Goal: Information Seeking & Learning: Find specific fact

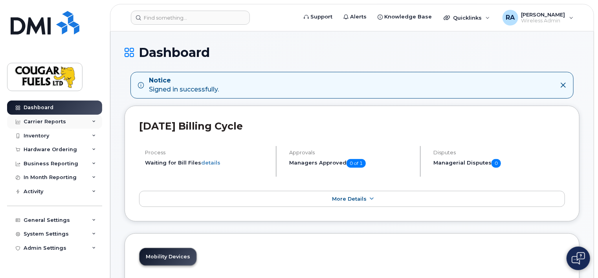
click at [64, 121] on div "Carrier Reports" at bounding box center [54, 122] width 95 height 14
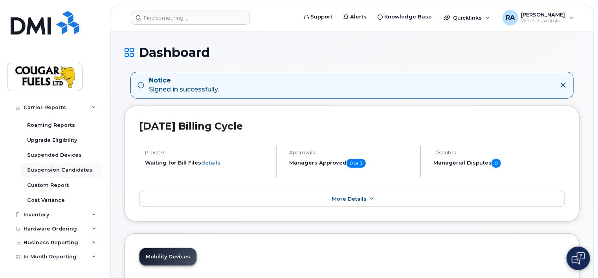
scroll to position [118, 0]
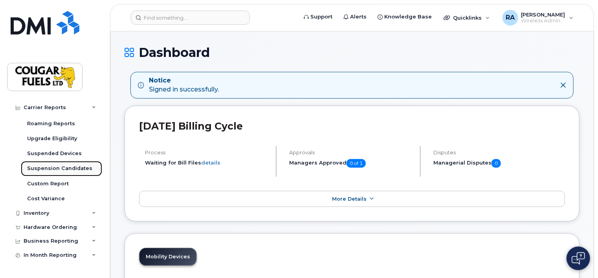
click at [73, 171] on div "Suspension Candidates" at bounding box center [59, 168] width 65 height 7
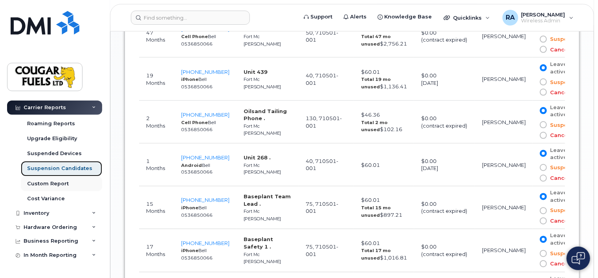
scroll to position [553, 0]
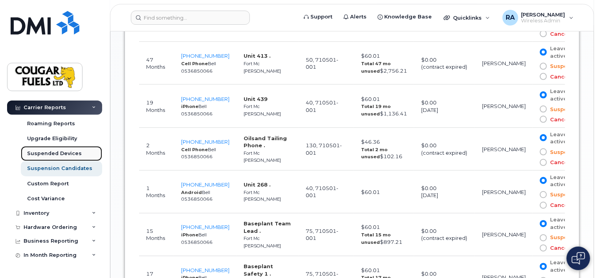
click at [47, 152] on div "Suspended Devices" at bounding box center [54, 153] width 55 height 7
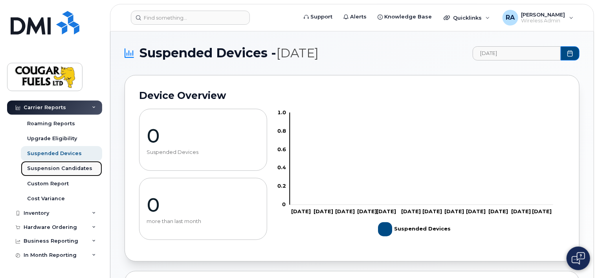
click at [48, 166] on div "Suspension Candidates" at bounding box center [59, 168] width 65 height 7
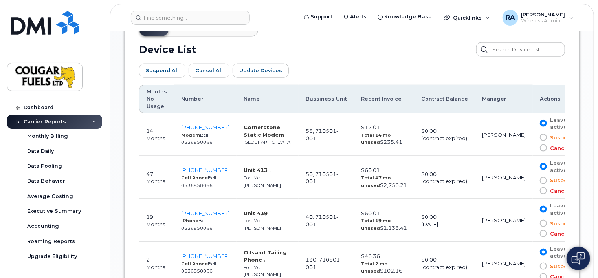
scroll to position [435, 0]
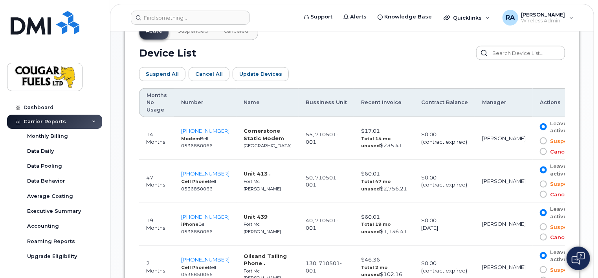
drag, startPoint x: 225, startPoint y: 138, endPoint x: 182, endPoint y: 119, distance: 46.3
click at [182, 119] on td "[PHONE_NUMBER] Modem Bell 0536850066" at bounding box center [205, 138] width 62 height 43
copy td "[PHONE_NUMBER] Modem Bell 0536850066"
drag, startPoint x: 227, startPoint y: 180, endPoint x: 186, endPoint y: 165, distance: 43.7
click at [186, 165] on td "[PHONE_NUMBER] Cell Phone Bell [PHONE_NUMBER]" at bounding box center [205, 181] width 62 height 43
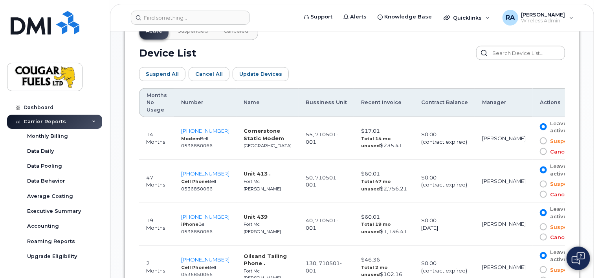
copy td "[PHONE_NUMBER] Cell Phone Bell [PHONE_NUMBER]"
drag, startPoint x: 218, startPoint y: 227, endPoint x: 184, endPoint y: 206, distance: 40.9
click at [184, 206] on td "[PHONE_NUMBER] iPhone Bell 0536850066" at bounding box center [205, 224] width 62 height 43
copy td "[PHONE_NUMBER] iPhone Bell 0536850066"
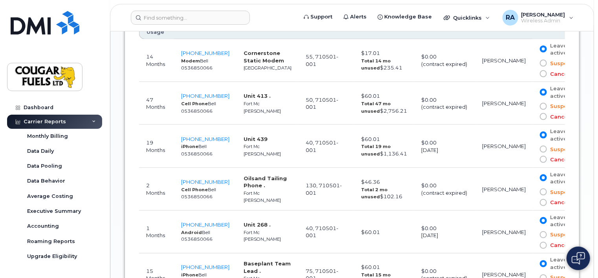
scroll to position [514, 0]
drag, startPoint x: 228, startPoint y: 187, endPoint x: 186, endPoint y: 173, distance: 44.0
click at [186, 173] on td "[PHONE_NUMBER] Cell Phone Bell [PHONE_NUMBER]" at bounding box center [205, 188] width 62 height 43
copy td "[PHONE_NUMBER] Cell Phone Bell [PHONE_NUMBER]"
drag, startPoint x: 220, startPoint y: 230, endPoint x: 185, endPoint y: 215, distance: 37.5
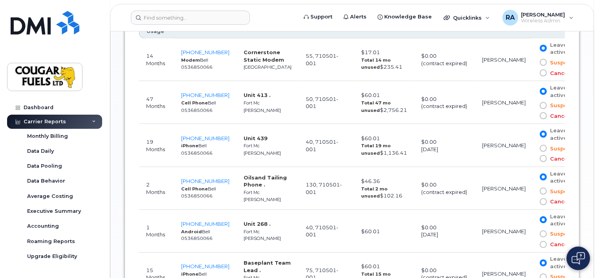
click at [185, 215] on td "[PHONE_NUMBER] Android Bell 0536850066" at bounding box center [205, 231] width 62 height 43
copy td "[PHONE_NUMBER] Android Bell 0536850066"
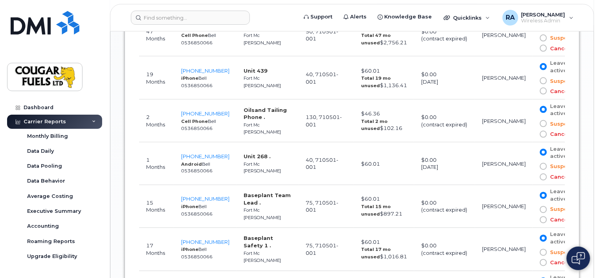
scroll to position [592, 0]
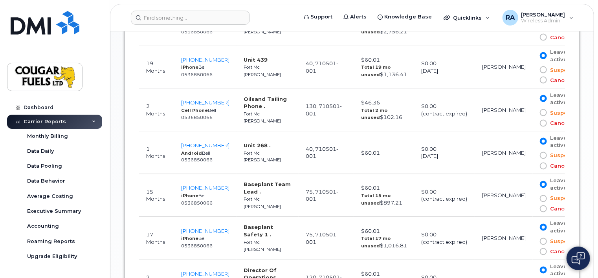
drag, startPoint x: 218, startPoint y: 189, endPoint x: 187, endPoint y: 176, distance: 34.2
click at [187, 176] on td "[PHONE_NUMBER] iPhone Bell 0536850066" at bounding box center [205, 195] width 62 height 43
copy td "[PHONE_NUMBER] iPhone Bell 0536850066"
drag, startPoint x: 231, startPoint y: 235, endPoint x: 188, endPoint y: 226, distance: 43.8
click at [188, 226] on td "[PHONE_NUMBER] iPhone Bell 0536850066" at bounding box center [205, 238] width 62 height 43
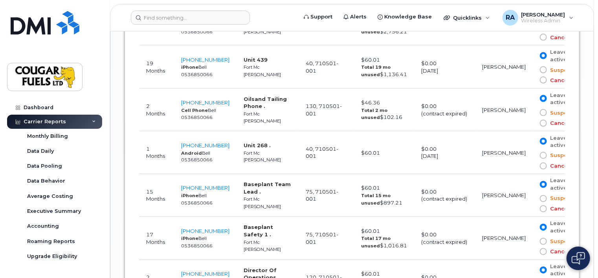
copy td "[PHONE_NUMBER] iPhone Bell 0536850066"
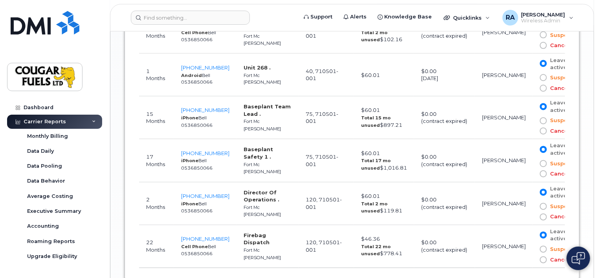
scroll to position [671, 0]
drag, startPoint x: 224, startPoint y: 201, endPoint x: 187, endPoint y: 179, distance: 42.8
click at [187, 182] on td "[PHONE_NUMBER] iPhone Bell 0536850066" at bounding box center [205, 203] width 62 height 43
copy td "[PHONE_NUMBER] iPhone Bell 0536850066"
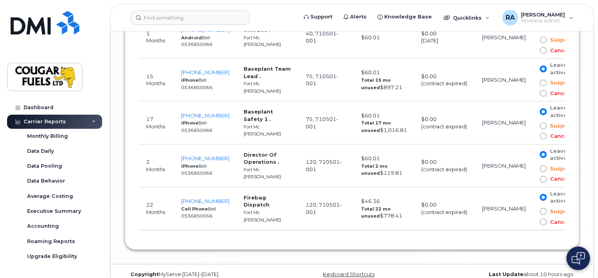
scroll to position [710, 0]
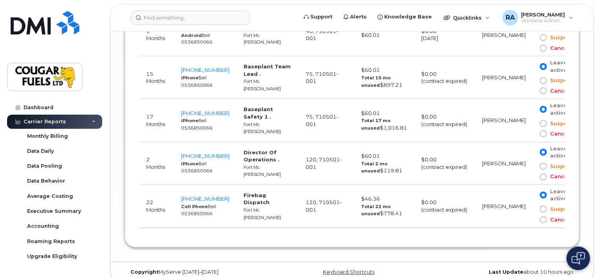
drag, startPoint x: 223, startPoint y: 203, endPoint x: 186, endPoint y: 187, distance: 40.1
click at [186, 187] on td "[PHONE_NUMBER] Cell Phone Bell [PHONE_NUMBER]" at bounding box center [205, 206] width 62 height 43
copy td "[PHONE_NUMBER] Cell Phone Bell [PHONE_NUMBER]"
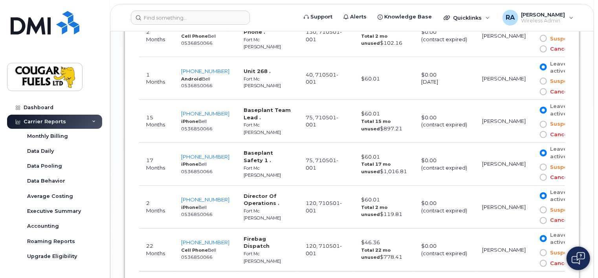
scroll to position [671, 0]
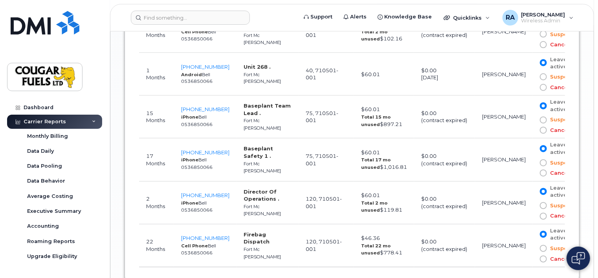
drag, startPoint x: 159, startPoint y: 191, endPoint x: 486, endPoint y: 192, distance: 327.0
click at [487, 192] on td "[PERSON_NAME]" at bounding box center [504, 203] width 58 height 43
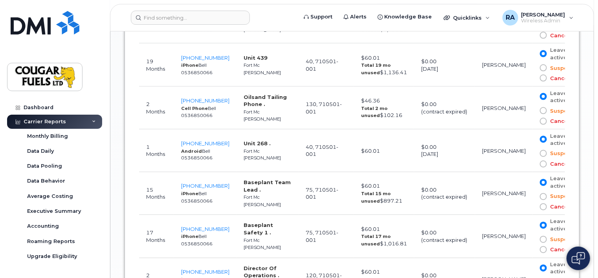
scroll to position [592, 0]
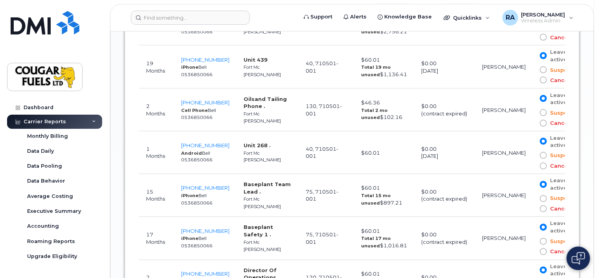
click at [252, 96] on strong "Oilsand Tailing Phone ." at bounding box center [265, 103] width 43 height 14
drag, startPoint x: 252, startPoint y: 93, endPoint x: 233, endPoint y: 93, distance: 19.6
click at [233, 93] on td "[PHONE_NUMBER] Cell Phone Bell [PHONE_NUMBER]" at bounding box center [205, 110] width 62 height 43
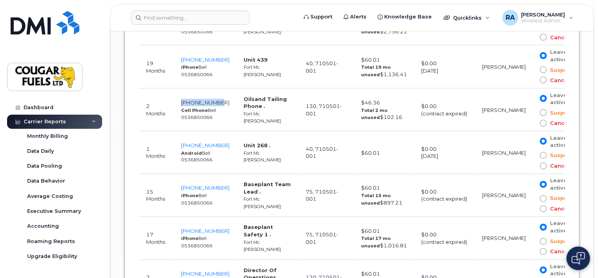
drag, startPoint x: 228, startPoint y: 93, endPoint x: 189, endPoint y: 91, distance: 39.0
click at [189, 91] on td "[PHONE_NUMBER] Cell Phone Bell [PHONE_NUMBER]" at bounding box center [205, 110] width 62 height 43
copy span "[PHONE_NUMBER]"
drag, startPoint x: 231, startPoint y: 135, endPoint x: 187, endPoint y: 130, distance: 43.9
click at [187, 132] on td "[PHONE_NUMBER] Android Bell 0536850066" at bounding box center [205, 153] width 62 height 43
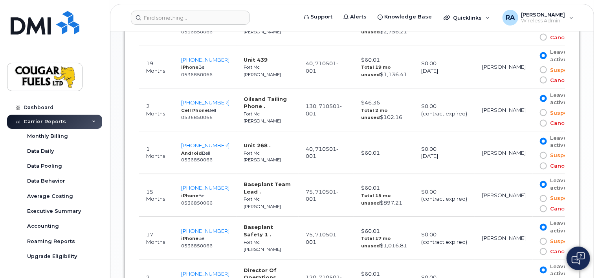
drag, startPoint x: 187, startPoint y: 130, endPoint x: 232, endPoint y: 151, distance: 49.1
click at [232, 151] on td "[PHONE_NUMBER] Android Bell 0536850066" at bounding box center [205, 153] width 62 height 43
drag, startPoint x: 232, startPoint y: 137, endPoint x: 189, endPoint y: 134, distance: 42.9
click at [189, 134] on td "[PHONE_NUMBER] Android Bell 0536850066" at bounding box center [205, 153] width 62 height 43
drag, startPoint x: 189, startPoint y: 134, endPoint x: 229, endPoint y: 149, distance: 42.6
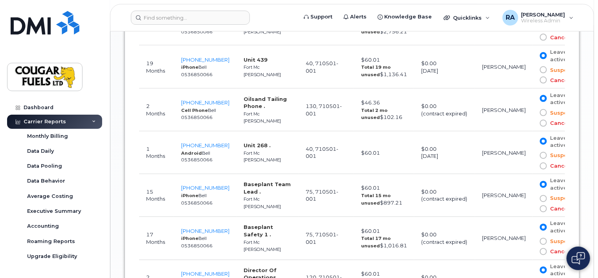
click at [229, 149] on td "[PHONE_NUMBER] Android Bell 0536850066" at bounding box center [205, 153] width 62 height 43
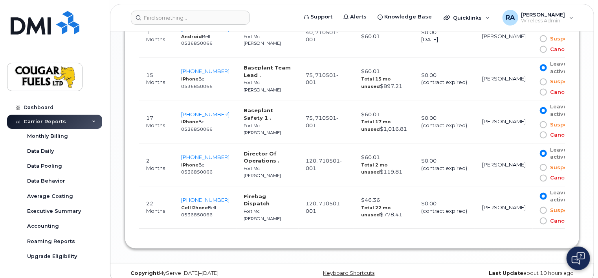
scroll to position [710, 0]
drag, startPoint x: 344, startPoint y: 204, endPoint x: 340, endPoint y: 250, distance: 45.8
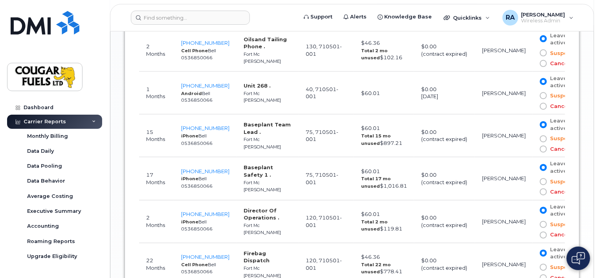
scroll to position [649, 0]
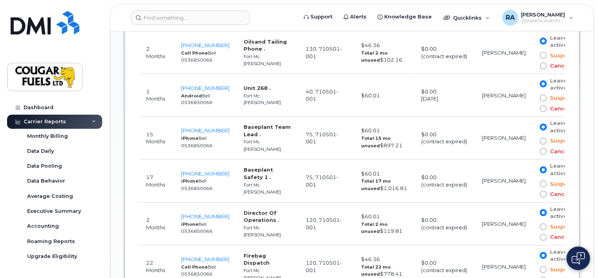
drag, startPoint x: 340, startPoint y: 247, endPoint x: 341, endPoint y: 228, distance: 19.7
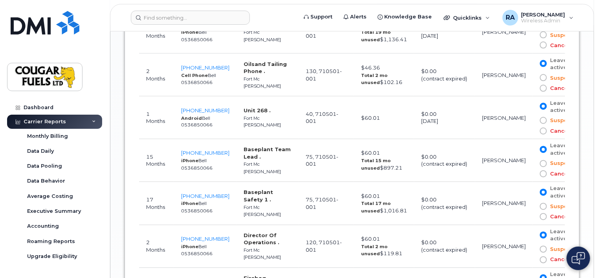
scroll to position [632, 0]
